Goal: Transaction & Acquisition: Purchase product/service

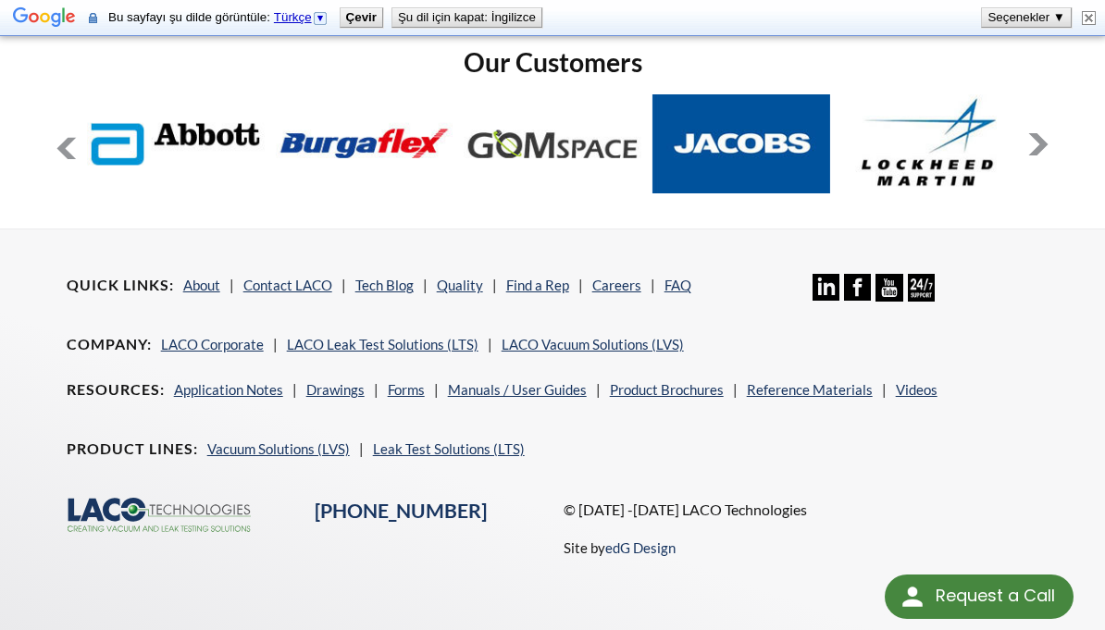
scroll to position [1431, 0]
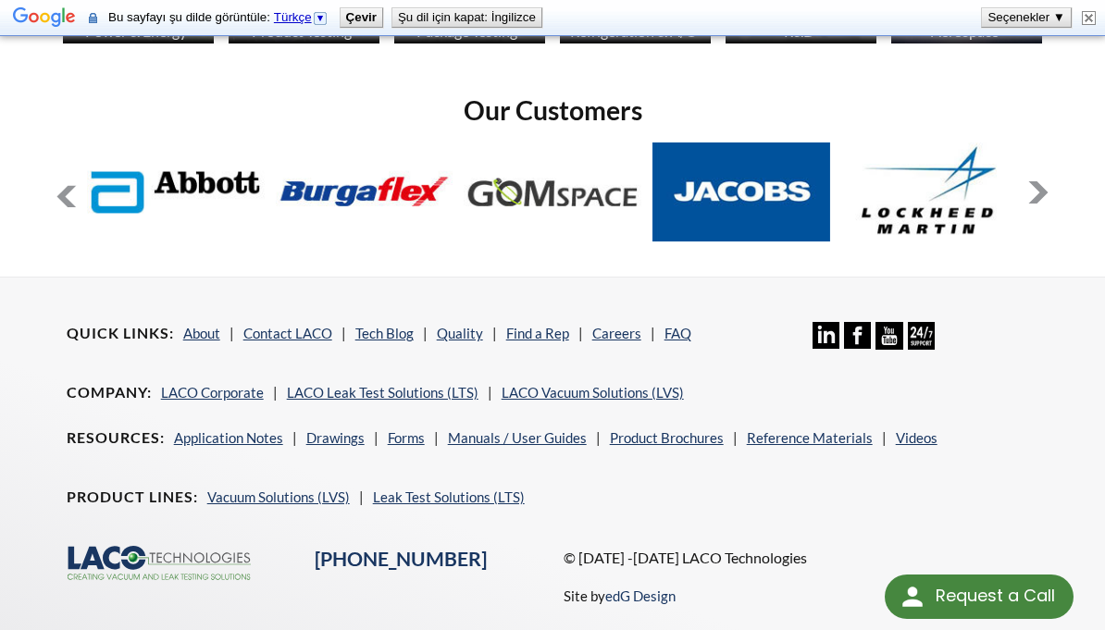
click at [57, 185] on button at bounding box center [67, 196] width 22 height 22
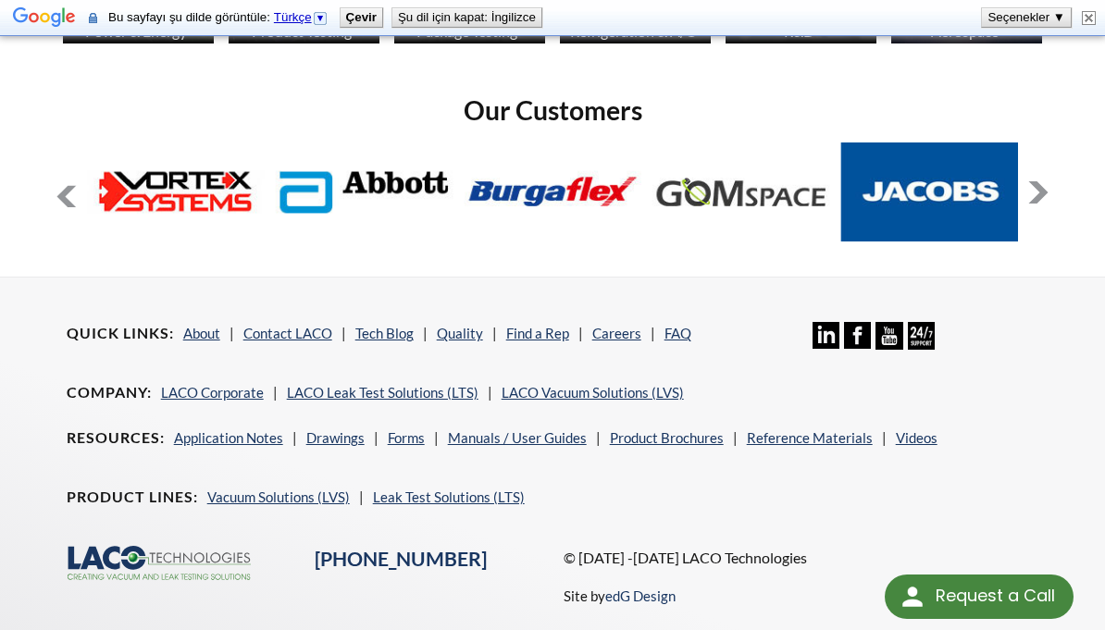
click at [60, 185] on button at bounding box center [67, 196] width 22 height 22
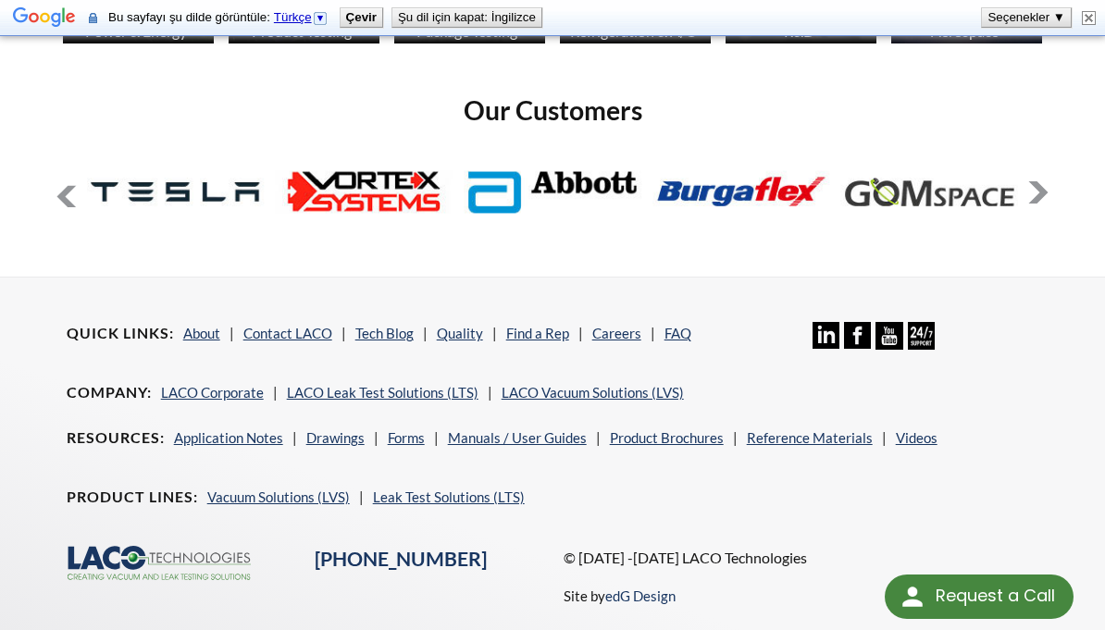
click at [59, 185] on button at bounding box center [67, 196] width 22 height 22
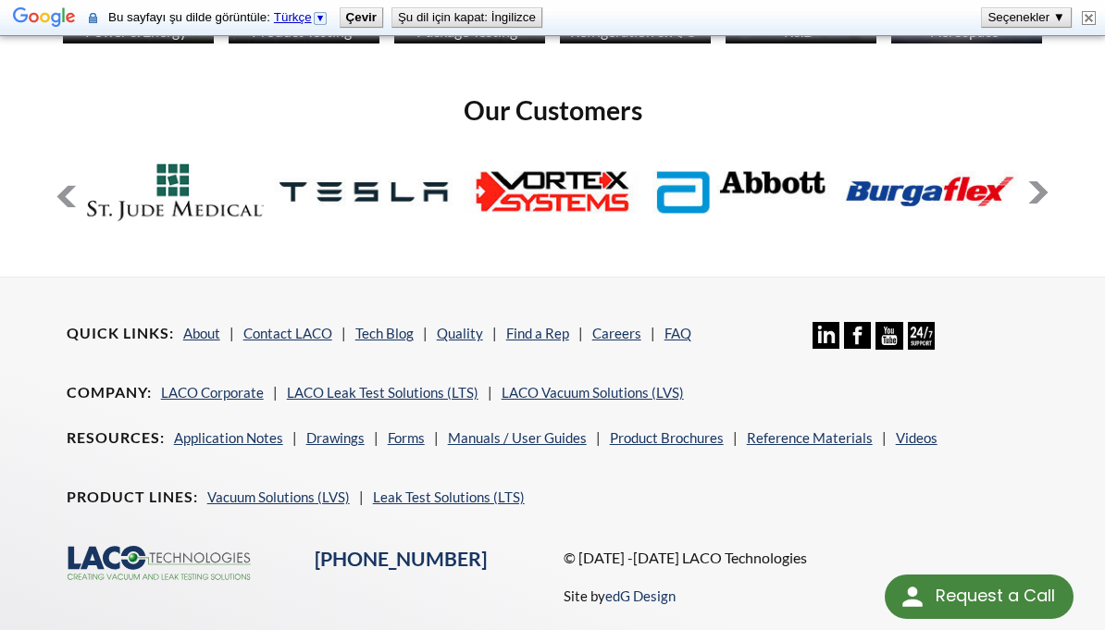
click at [59, 185] on button at bounding box center [67, 196] width 22 height 22
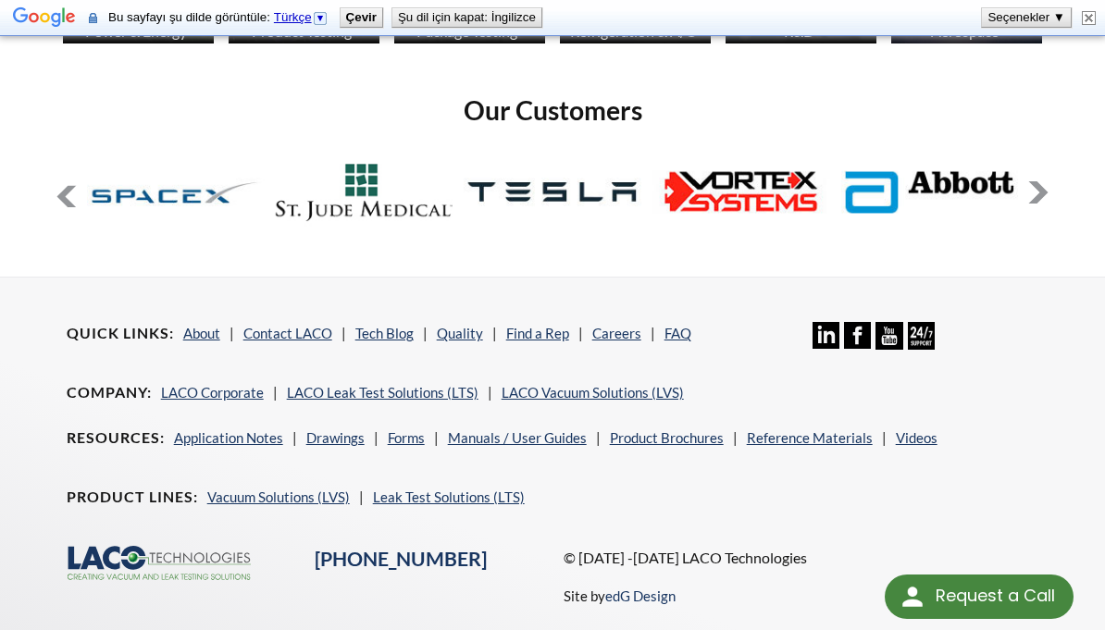
click at [59, 185] on button at bounding box center [67, 196] width 22 height 22
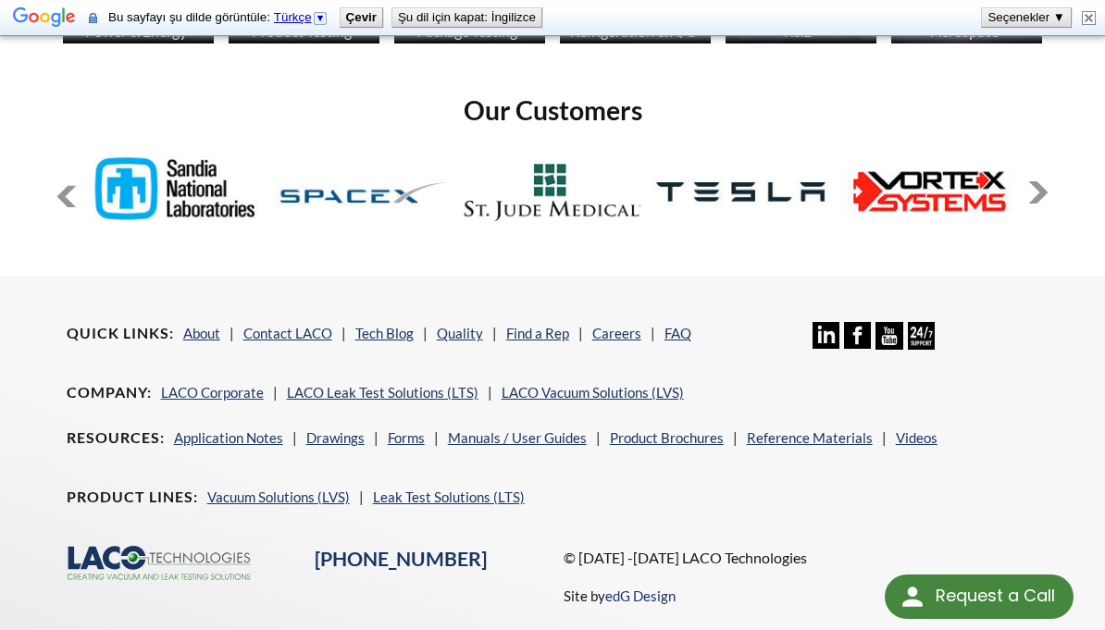
click at [59, 185] on button at bounding box center [67, 196] width 22 height 22
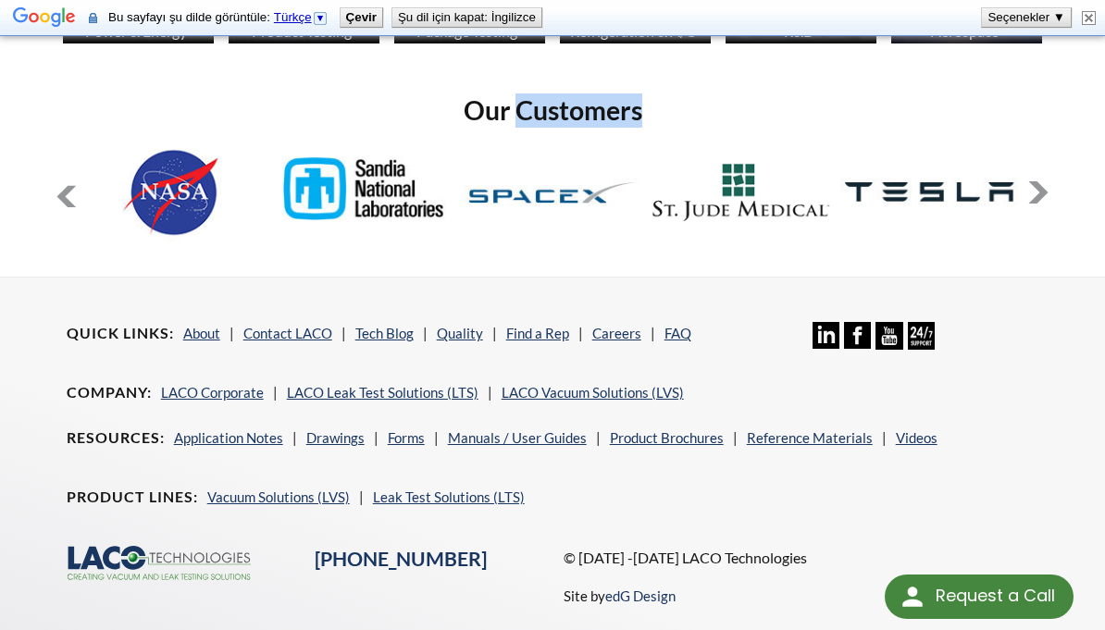
click at [58, 185] on button at bounding box center [67, 196] width 22 height 22
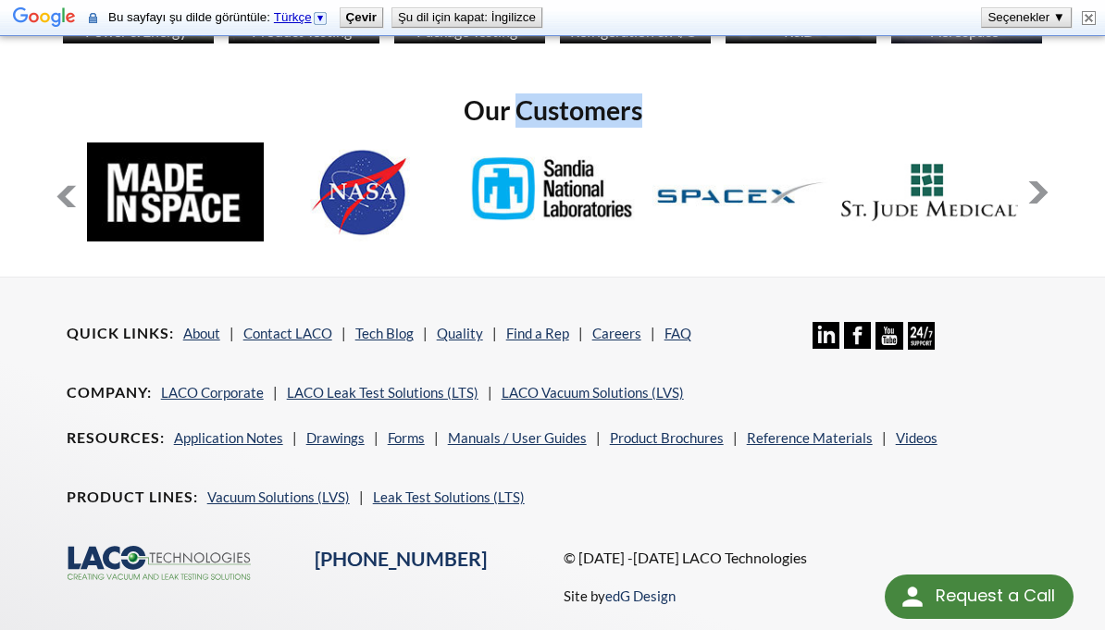
click at [58, 185] on button at bounding box center [67, 196] width 22 height 22
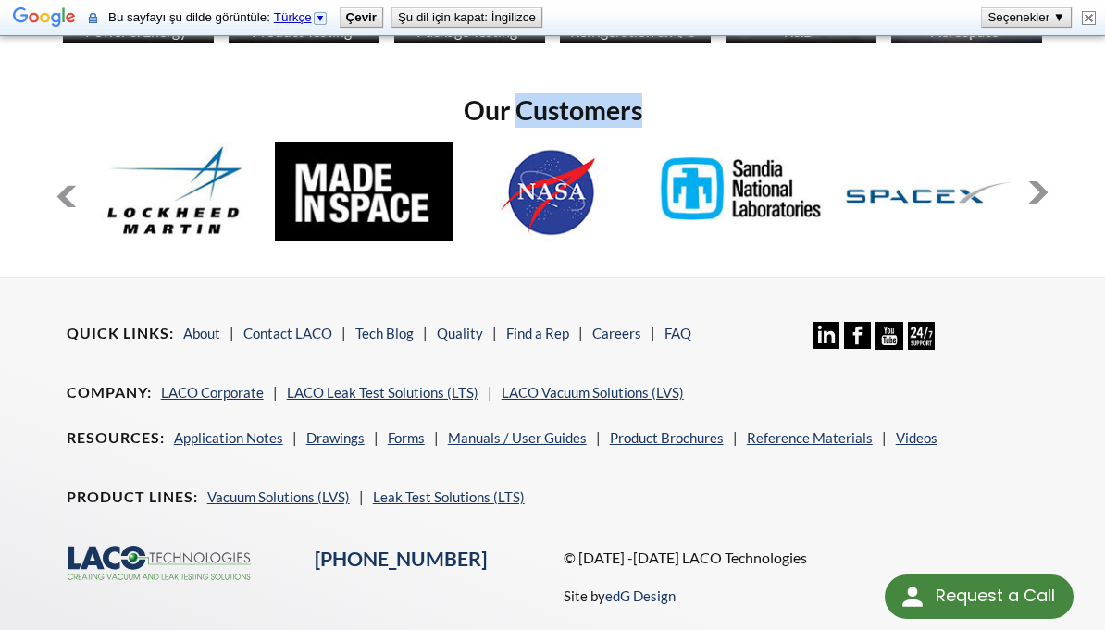
click at [58, 185] on button at bounding box center [67, 196] width 22 height 22
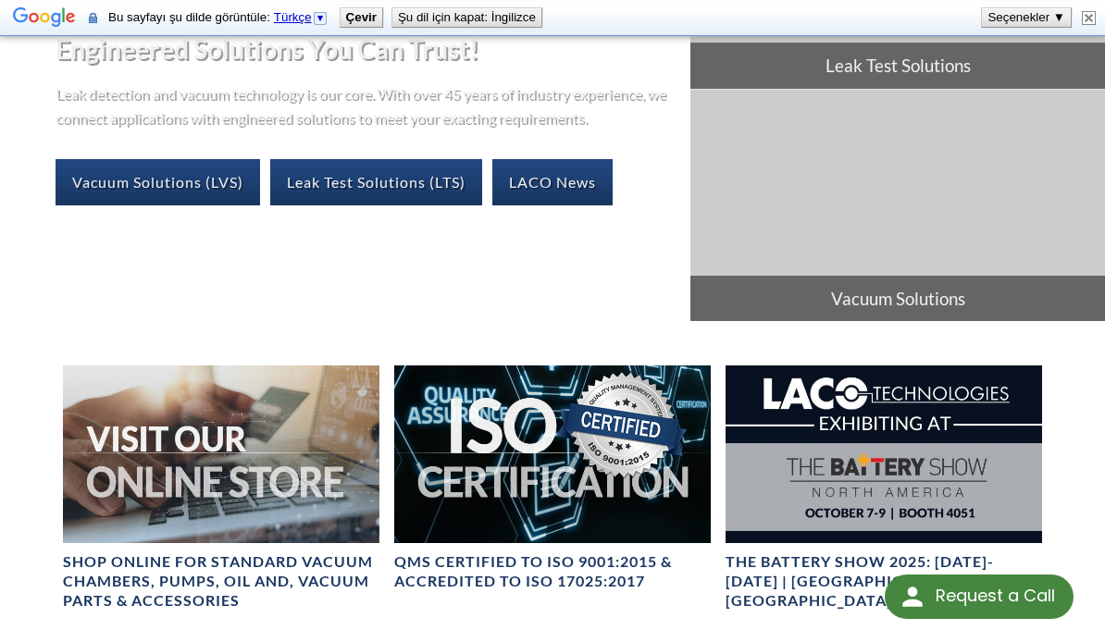
scroll to position [99, 0]
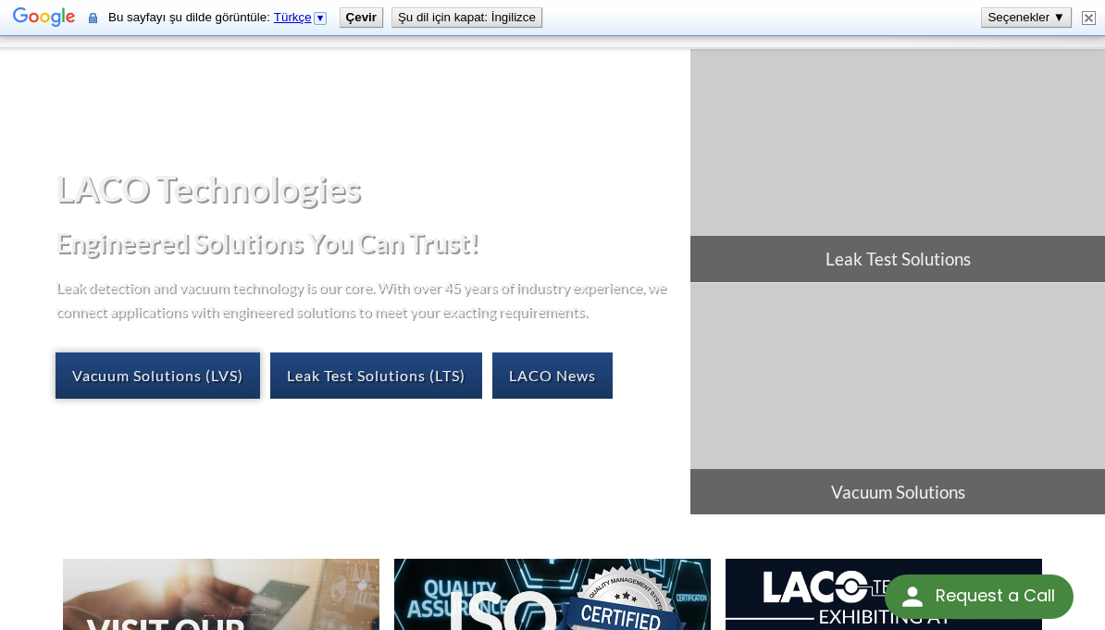
click at [113, 353] on link "Vacuum Solutions (LVS)" at bounding box center [158, 376] width 204 height 46
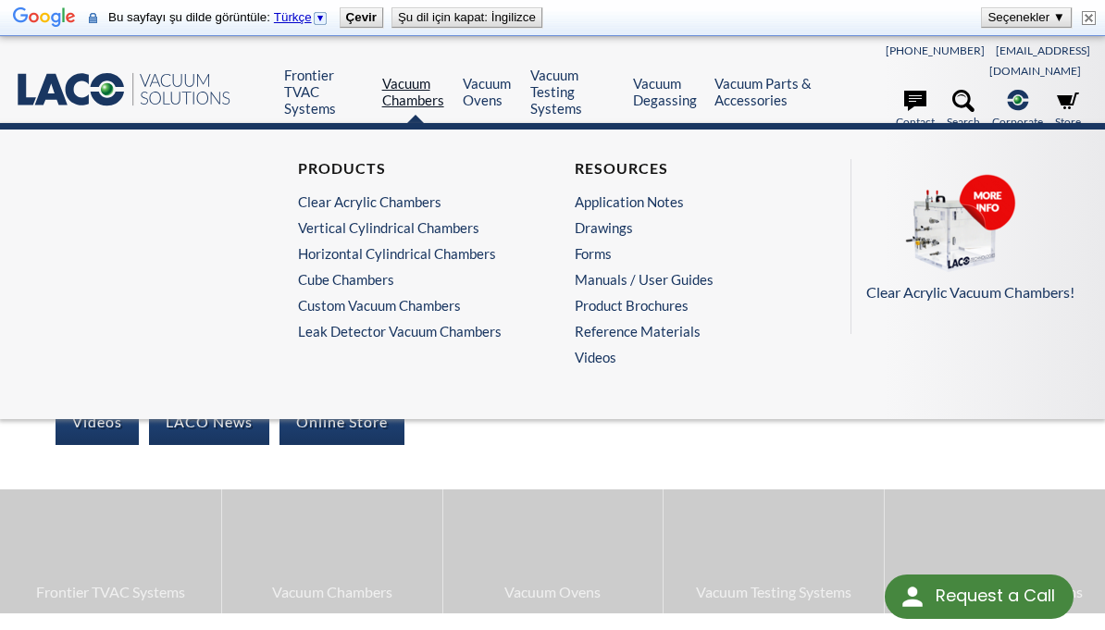
click at [402, 93] on link "Vacuum Chambers" at bounding box center [415, 91] width 67 height 33
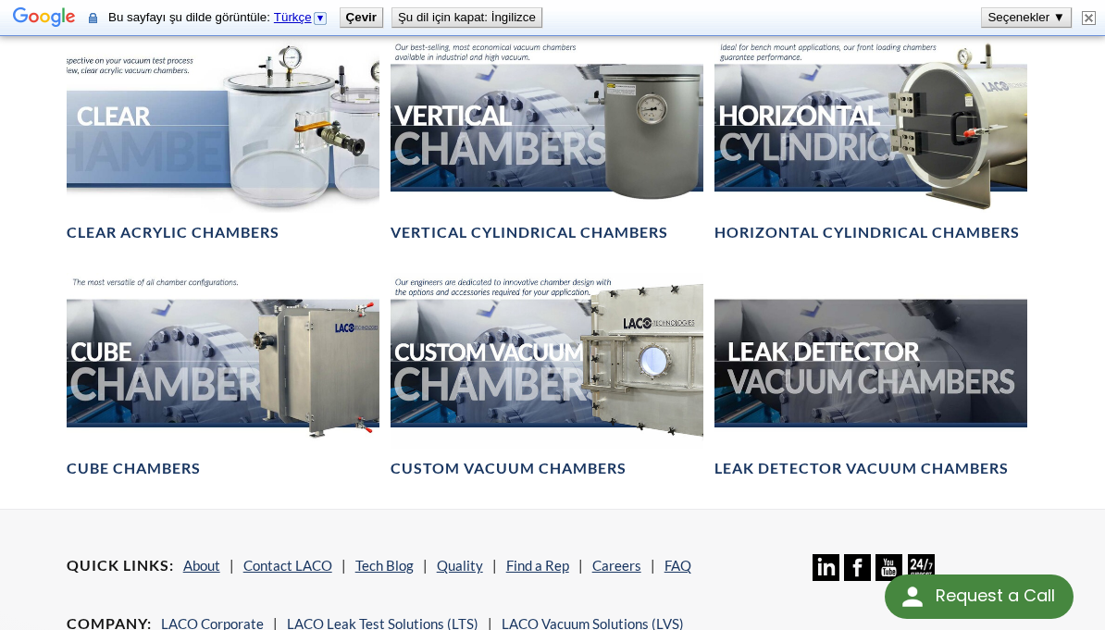
scroll to position [1088, 0]
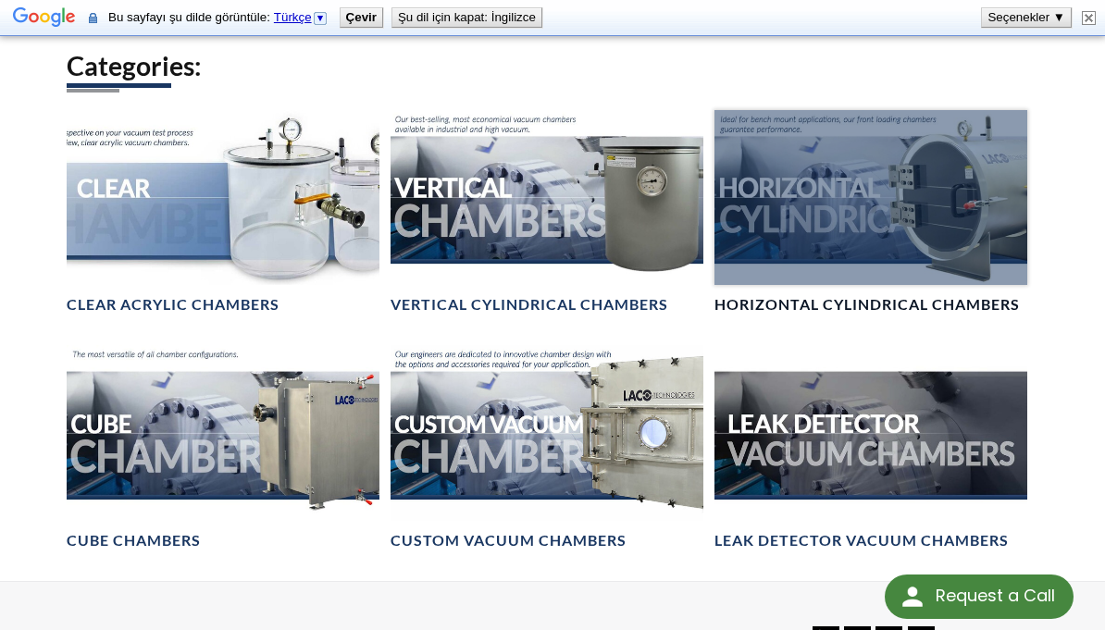
click at [817, 172] on div at bounding box center [870, 198] width 313 height 176
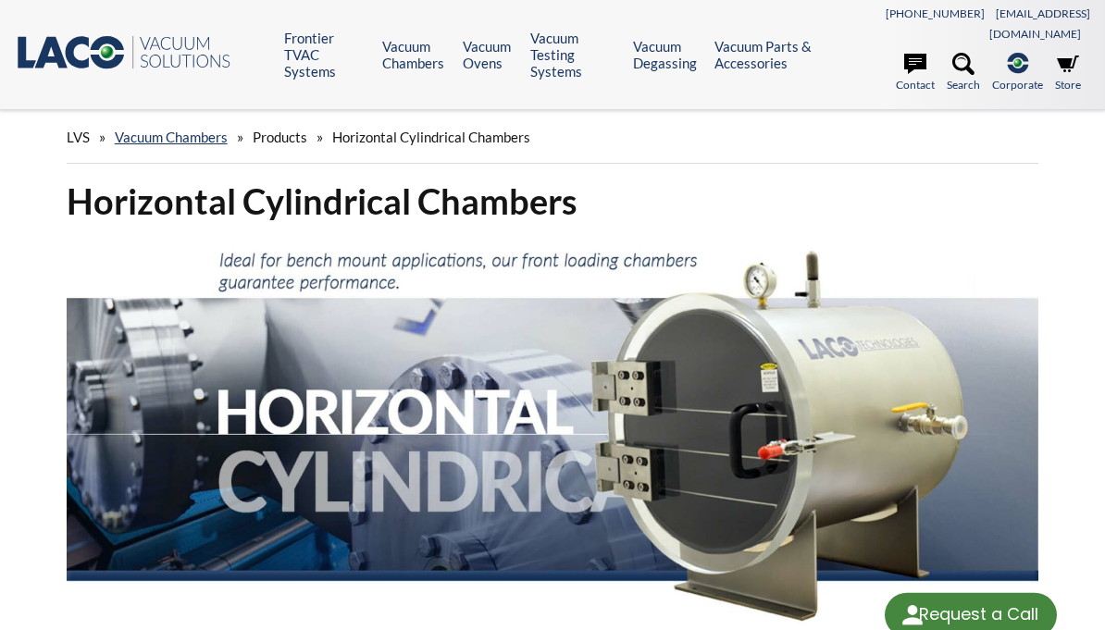
select select "Dil Çeviri Widget'ı"
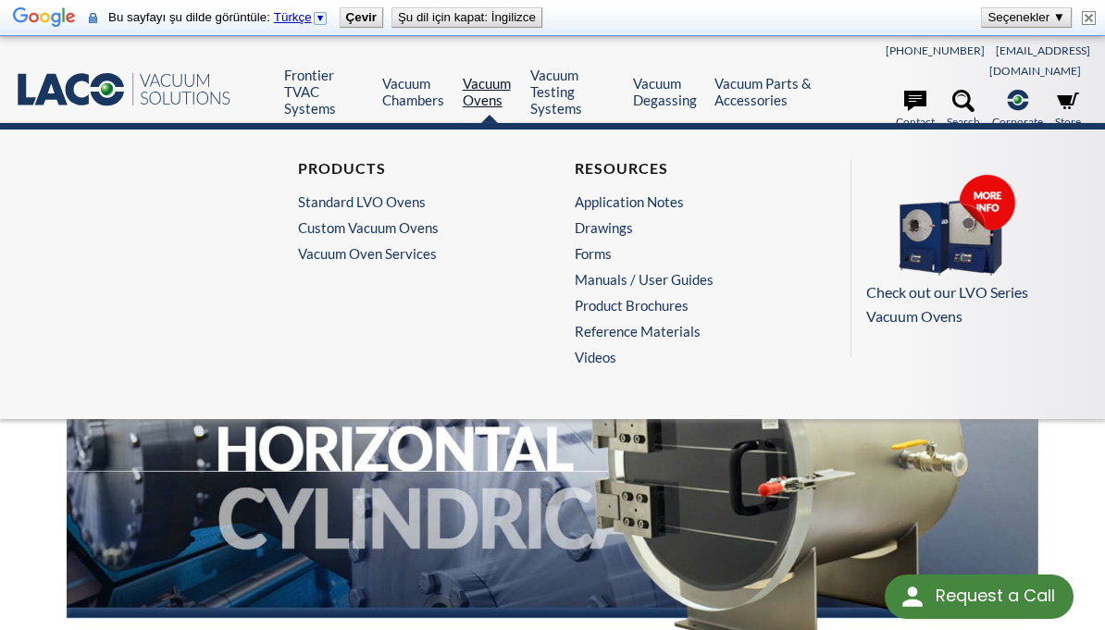
click at [476, 85] on link "Vacuum Ovens" at bounding box center [490, 91] width 54 height 33
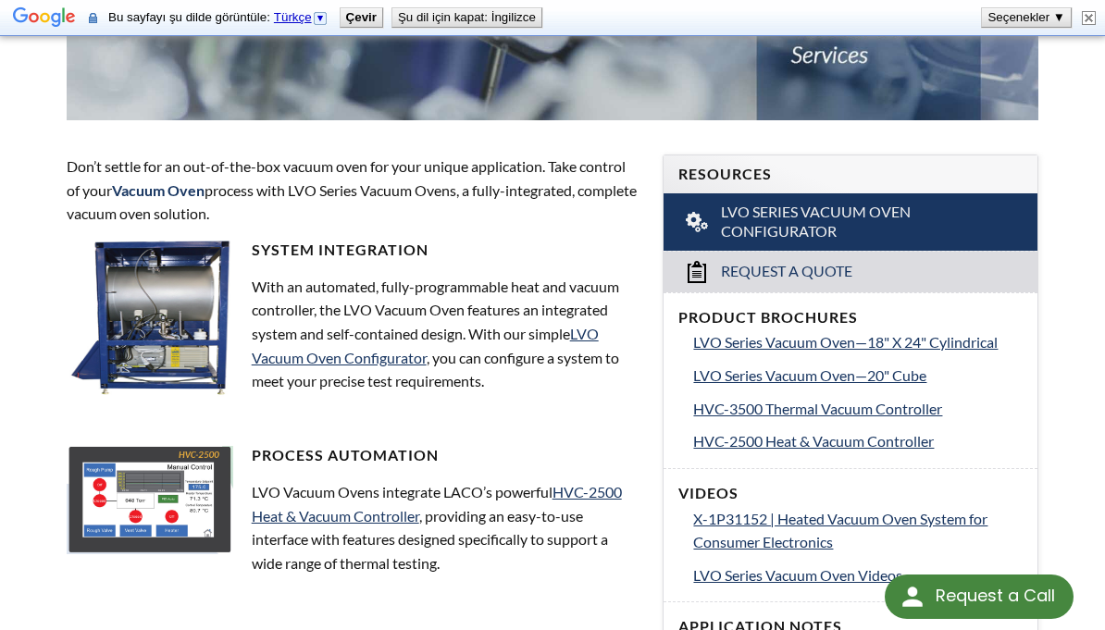
scroll to position [580, 0]
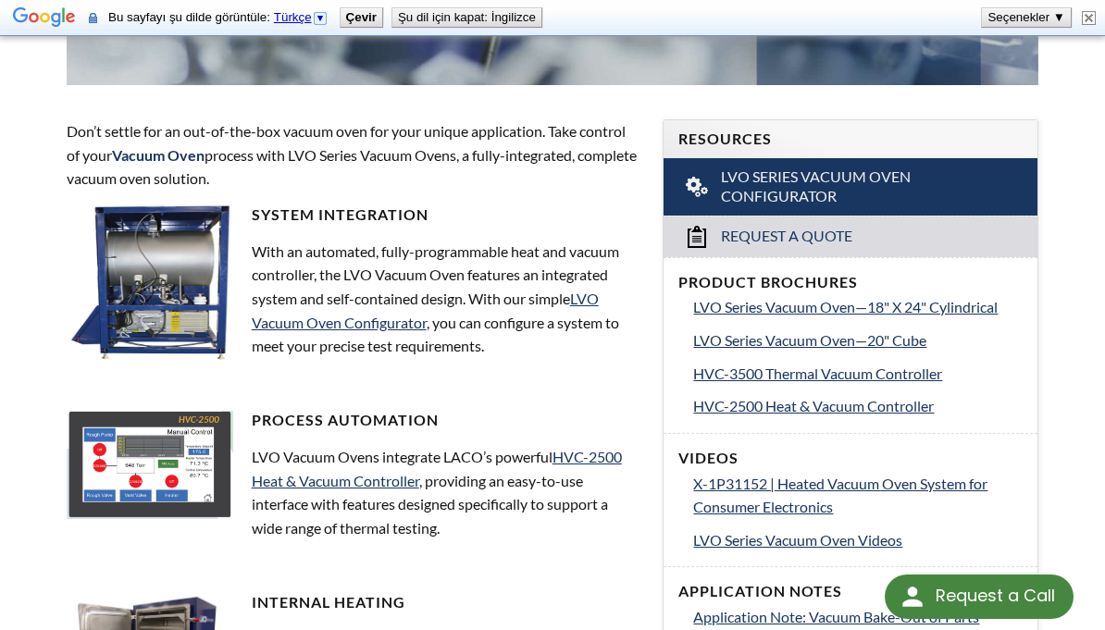
click at [157, 257] on img at bounding box center [159, 283] width 185 height 156
click at [308, 290] on link "LVO Vacuum Oven Configurator" at bounding box center [425, 311] width 347 height 42
